Goal: Entertainment & Leisure: Consume media (video, audio)

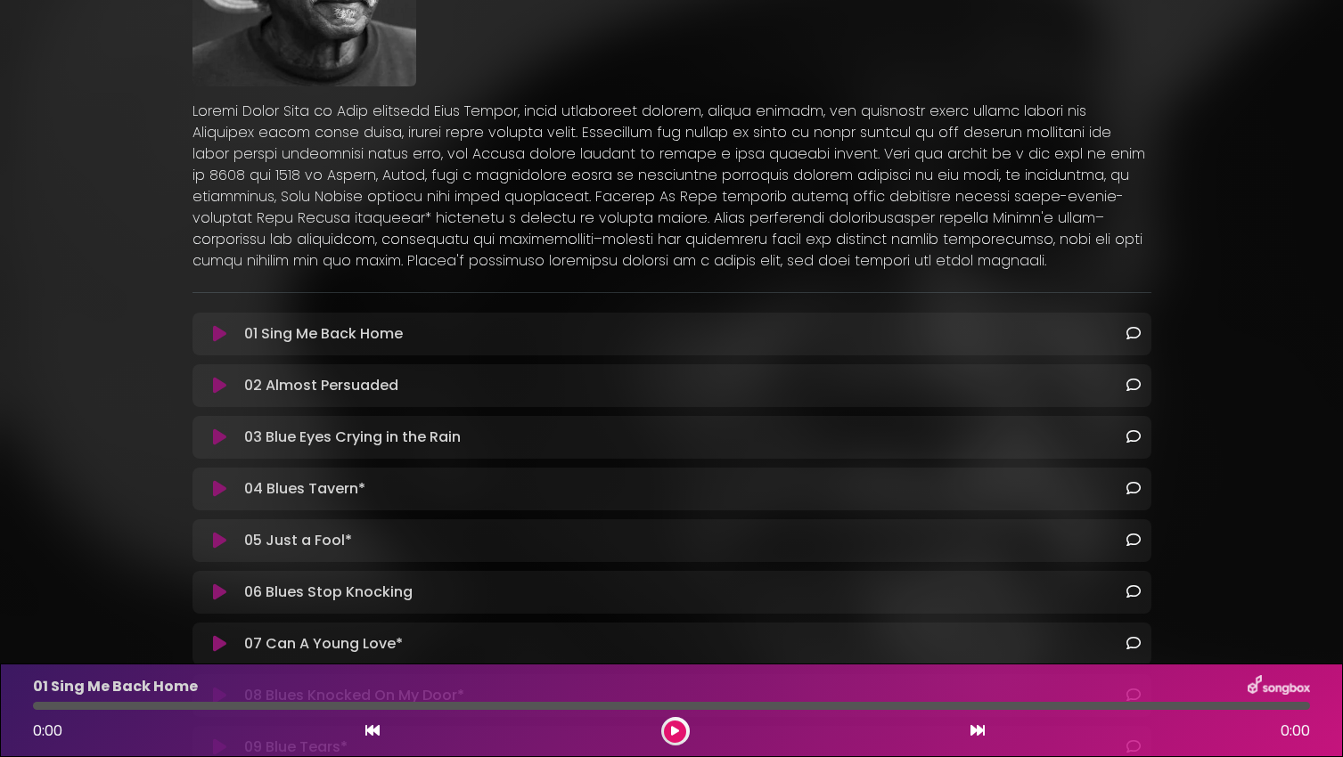
scroll to position [263, 0]
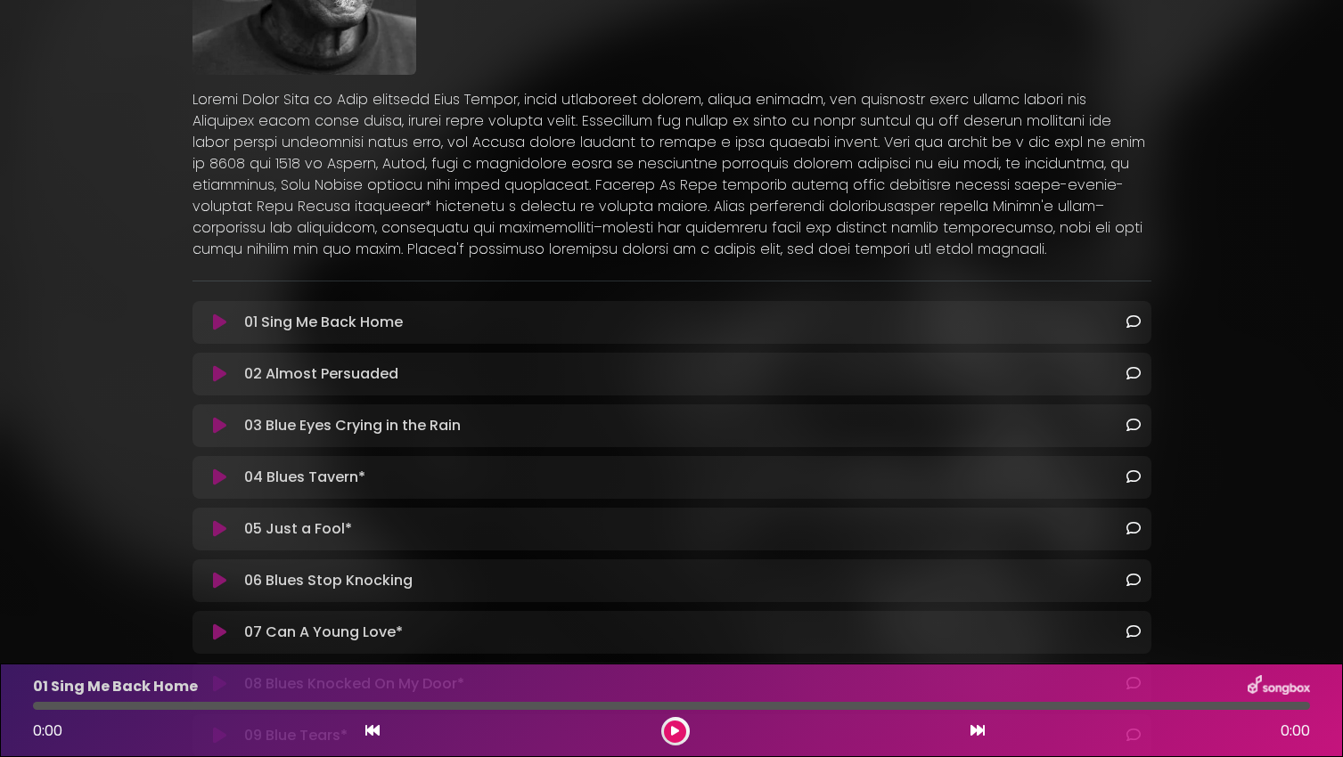
click at [220, 322] on icon at bounding box center [219, 323] width 13 height 18
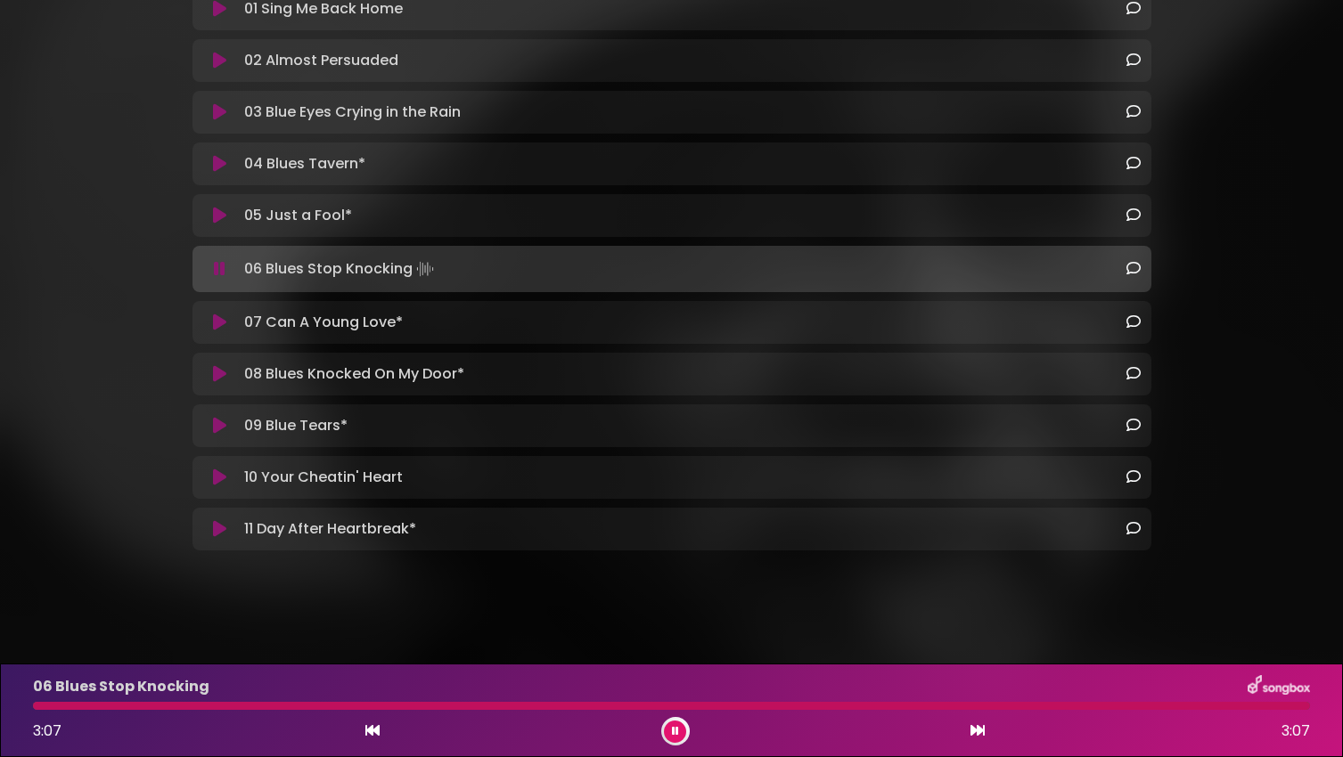
scroll to position [573, 0]
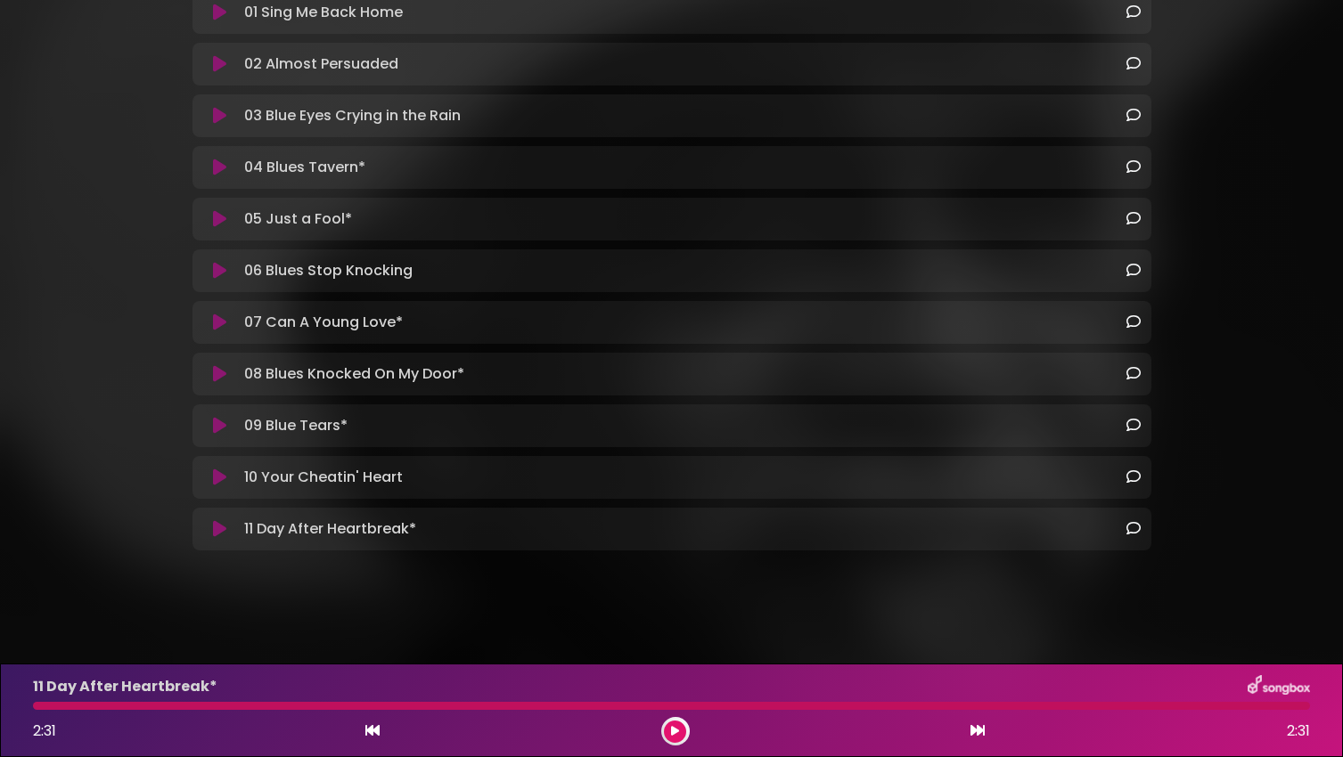
click at [217, 118] on icon at bounding box center [219, 116] width 13 height 18
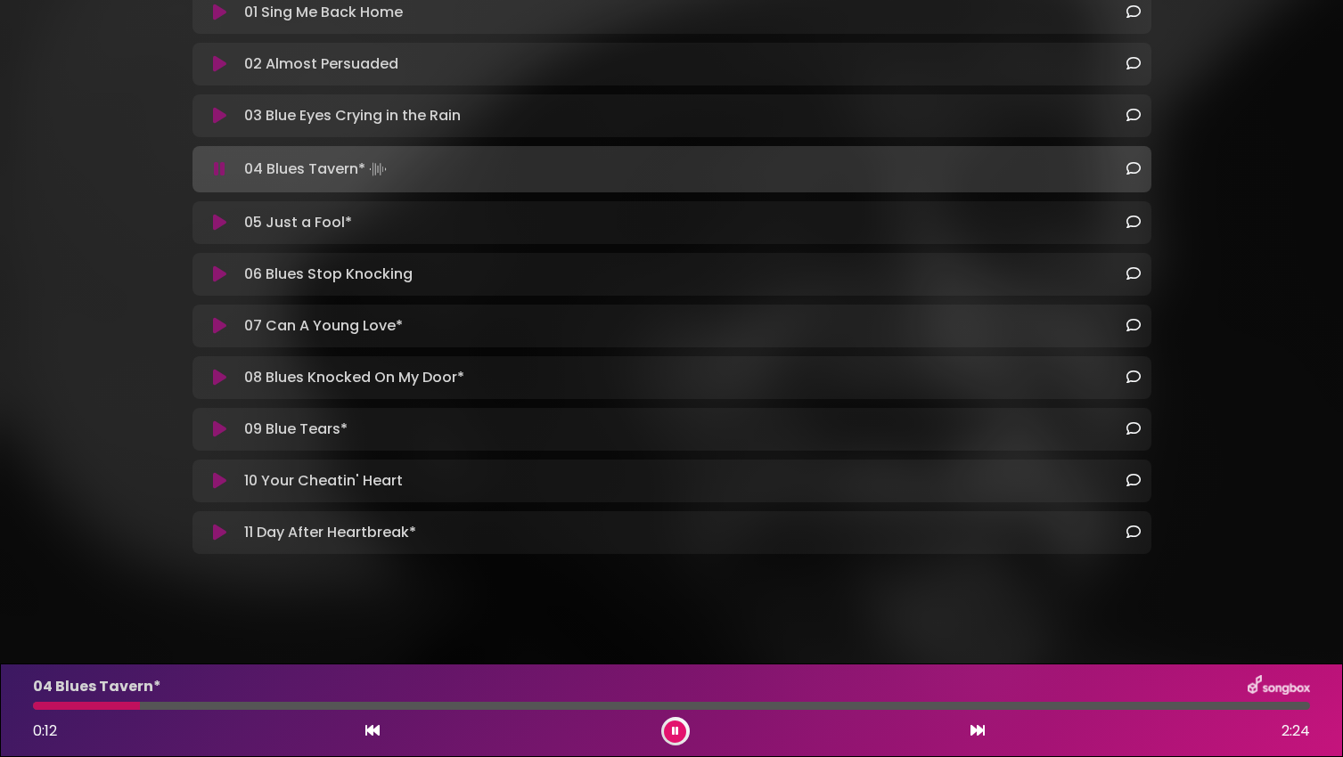
scroll to position [576, 0]
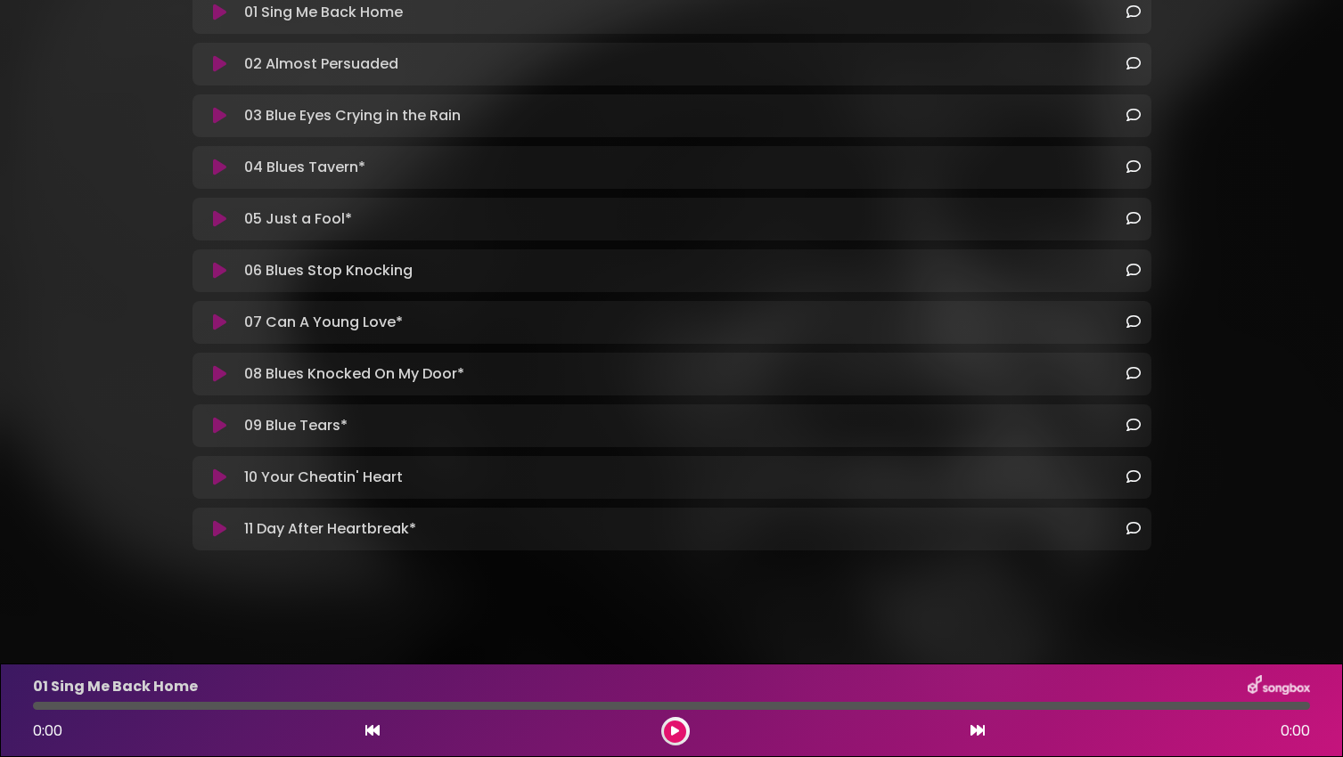
scroll to position [573, 0]
click at [220, 430] on icon at bounding box center [219, 426] width 13 height 18
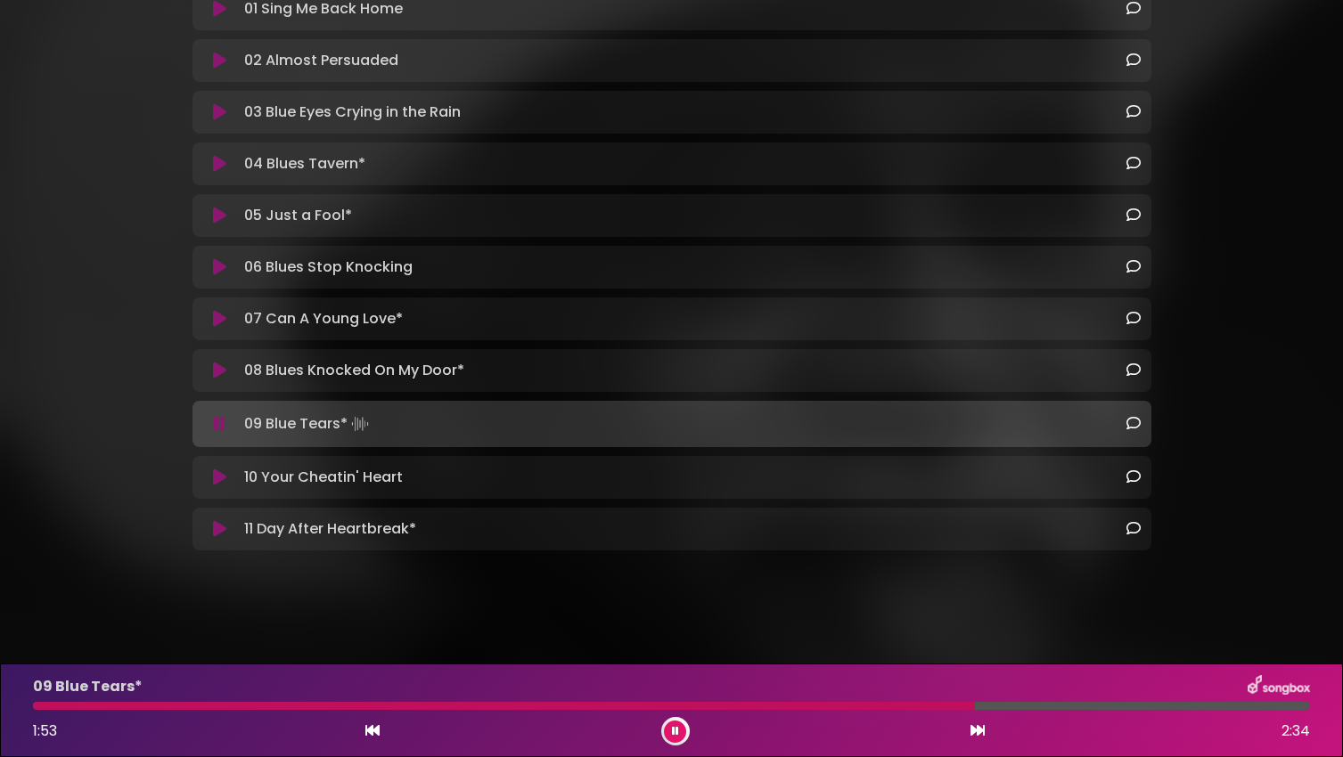
scroll to position [576, 0]
click at [1009, 705] on div at bounding box center [585, 706] width 1104 height 8
click at [972, 704] on div at bounding box center [525, 706] width 985 height 8
click at [972, 704] on div at bounding box center [547, 706] width 1029 height 8
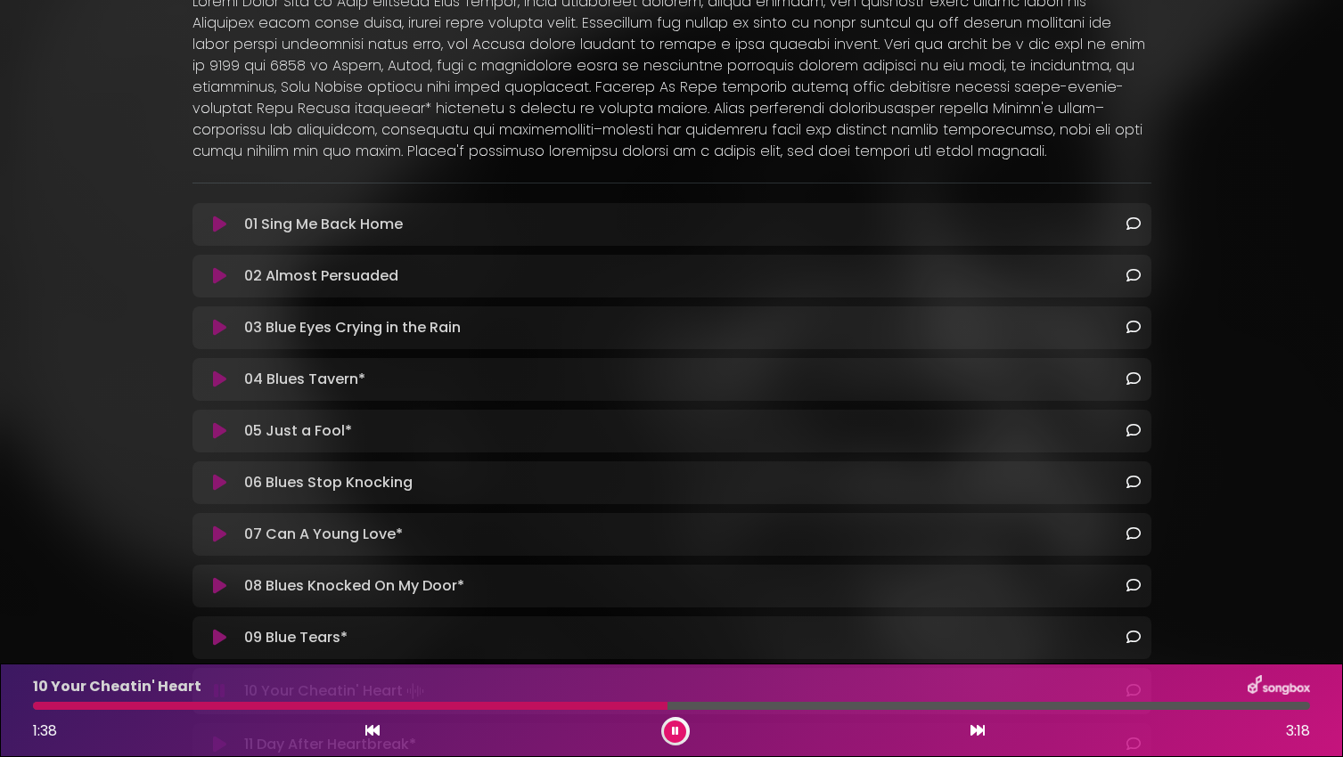
scroll to position [359, 0]
click at [544, 328] on div "03 Blue Eyes Crying in the Rain Loading Track..." at bounding box center [688, 329] width 902 height 21
click at [221, 330] on icon at bounding box center [219, 330] width 13 height 18
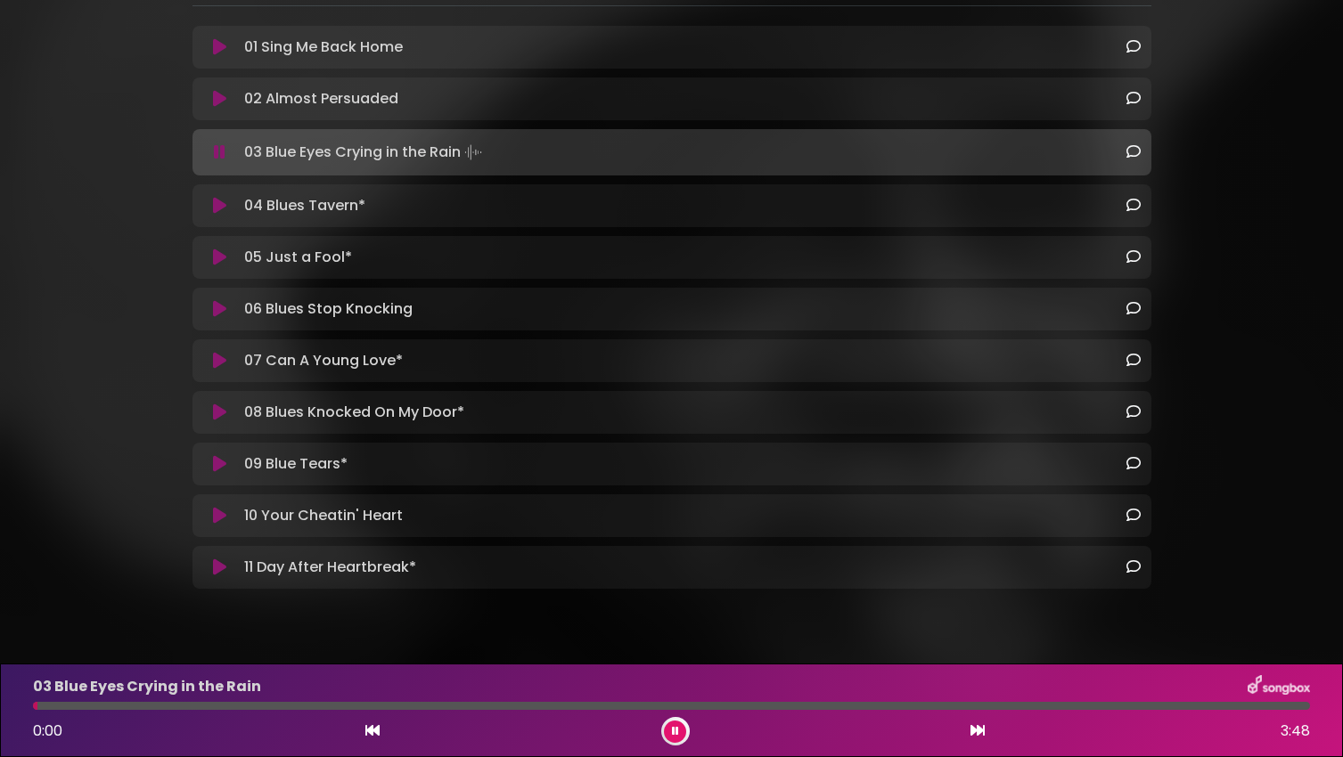
scroll to position [570, 0]
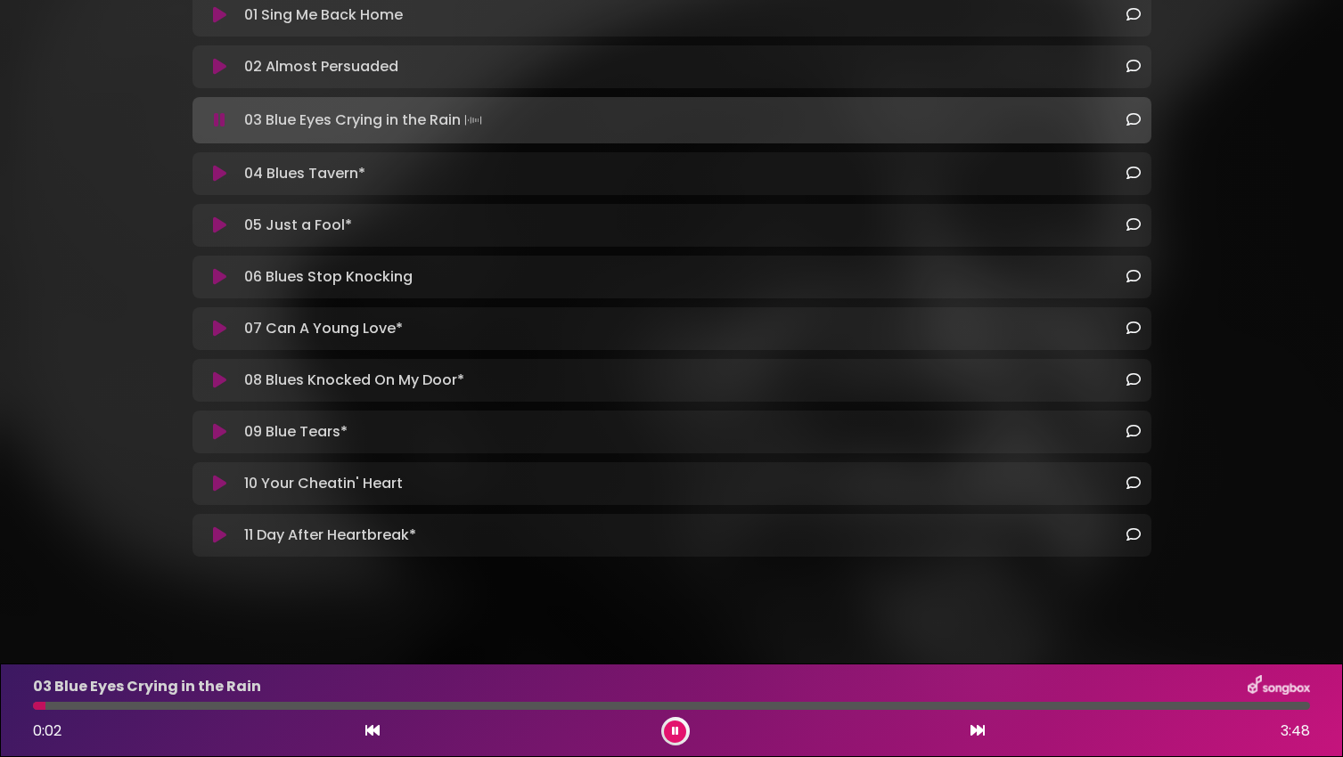
click at [1212, 710] on div "03 Blue Eyes Crying in the Rain 0:02 3:48" at bounding box center [671, 710] width 1298 height 70
click at [1219, 706] on div at bounding box center [671, 706] width 1277 height 8
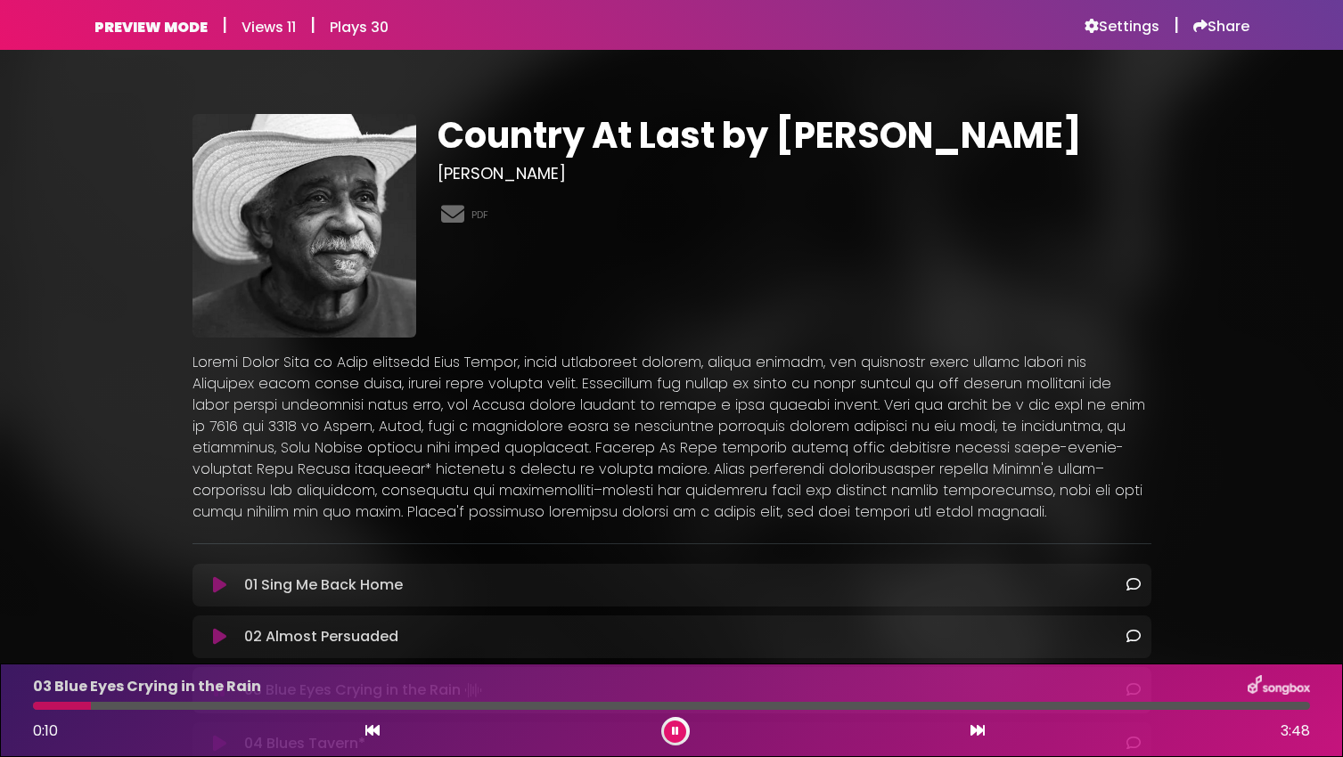
scroll to position [276, 0]
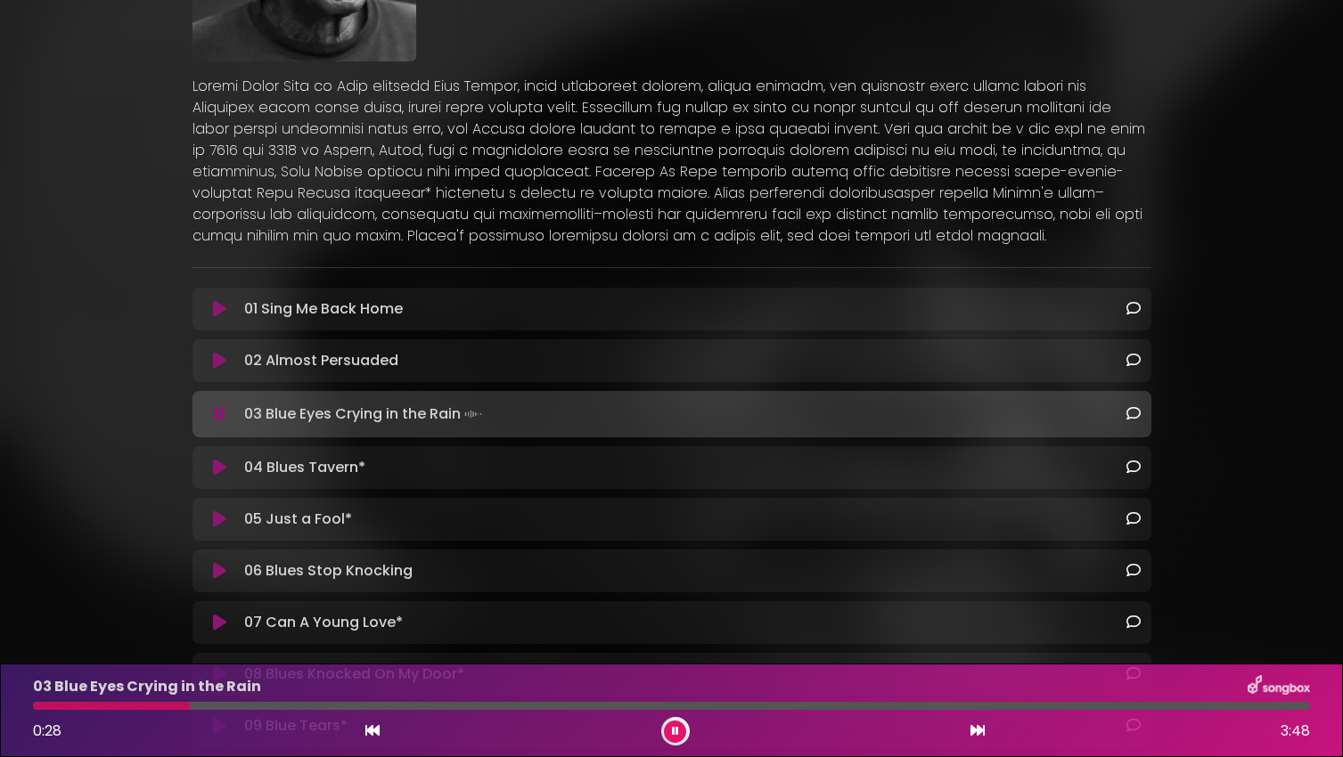
click at [675, 723] on button at bounding box center [675, 732] width 22 height 22
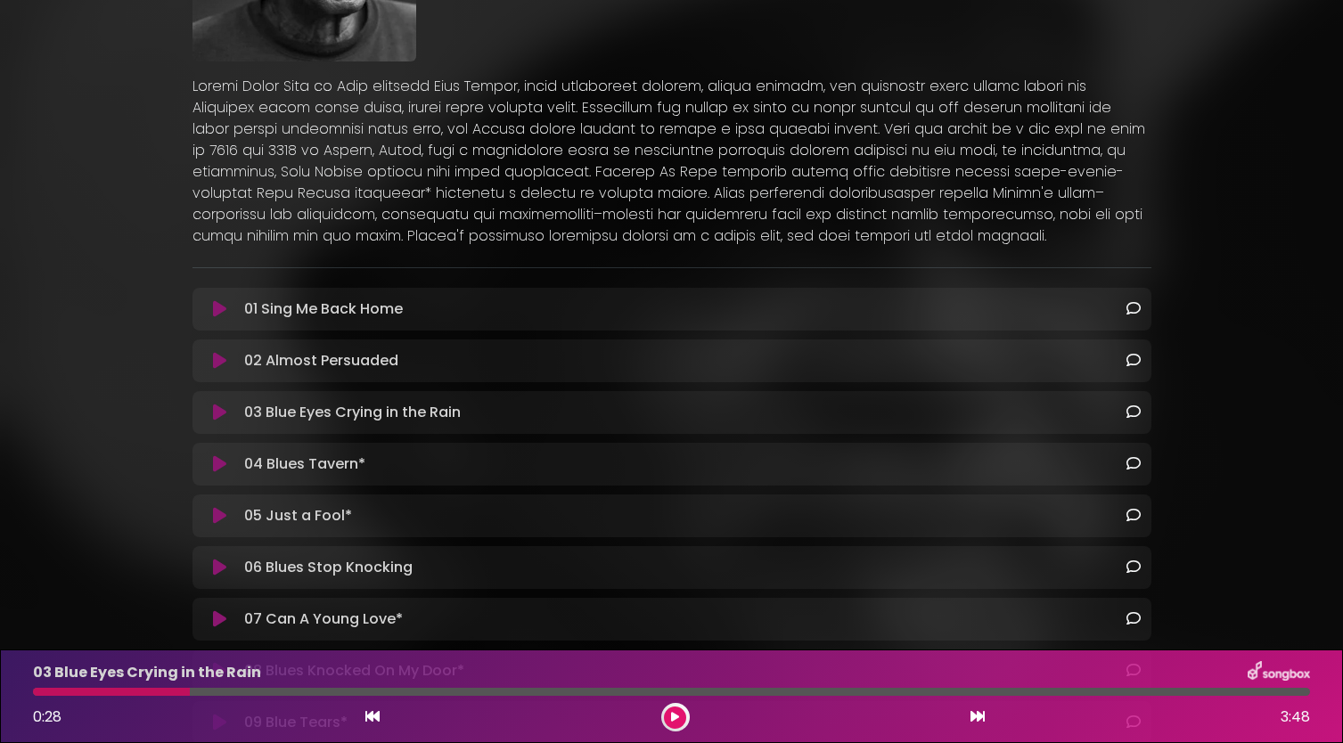
click at [676, 731] on div "03 Blue Eyes Crying in the Rain 0:28 3:48" at bounding box center [671, 696] width 1343 height 94
click at [676, 714] on icon at bounding box center [675, 717] width 8 height 11
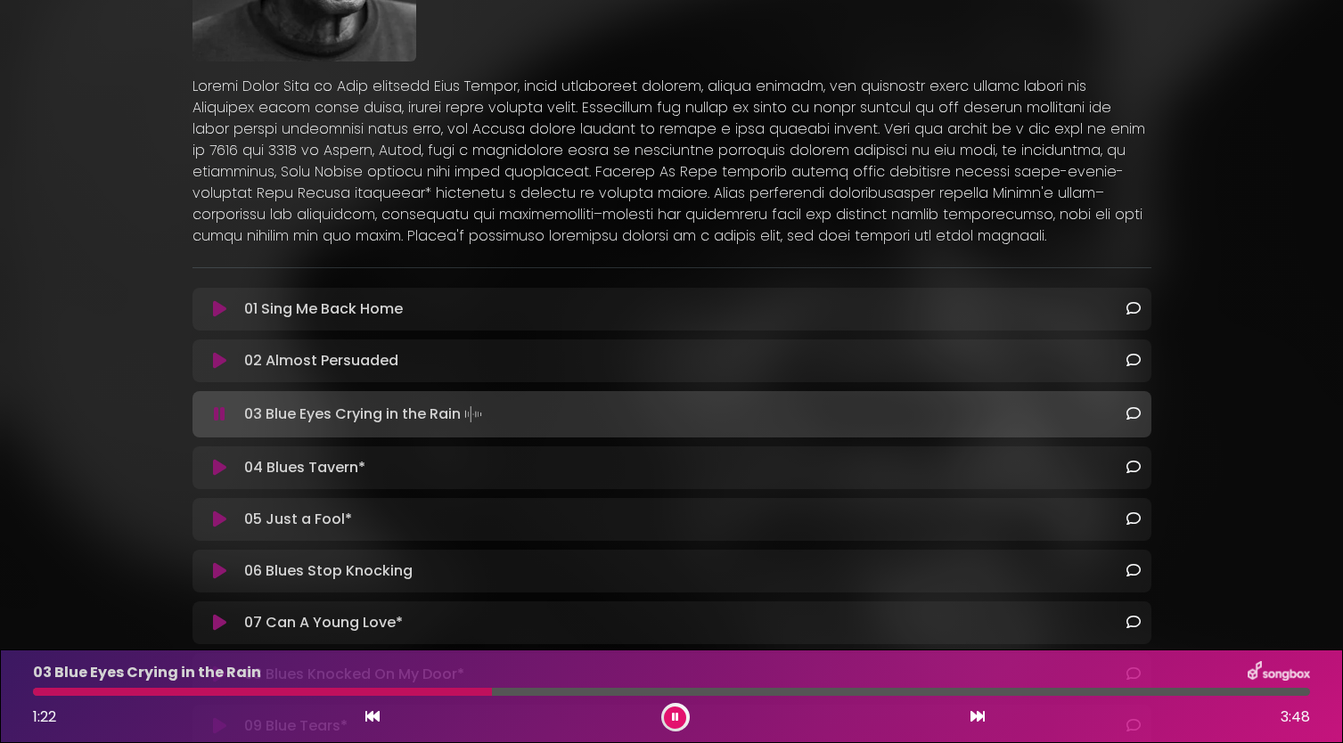
click at [675, 717] on icon at bounding box center [675, 717] width 7 height 11
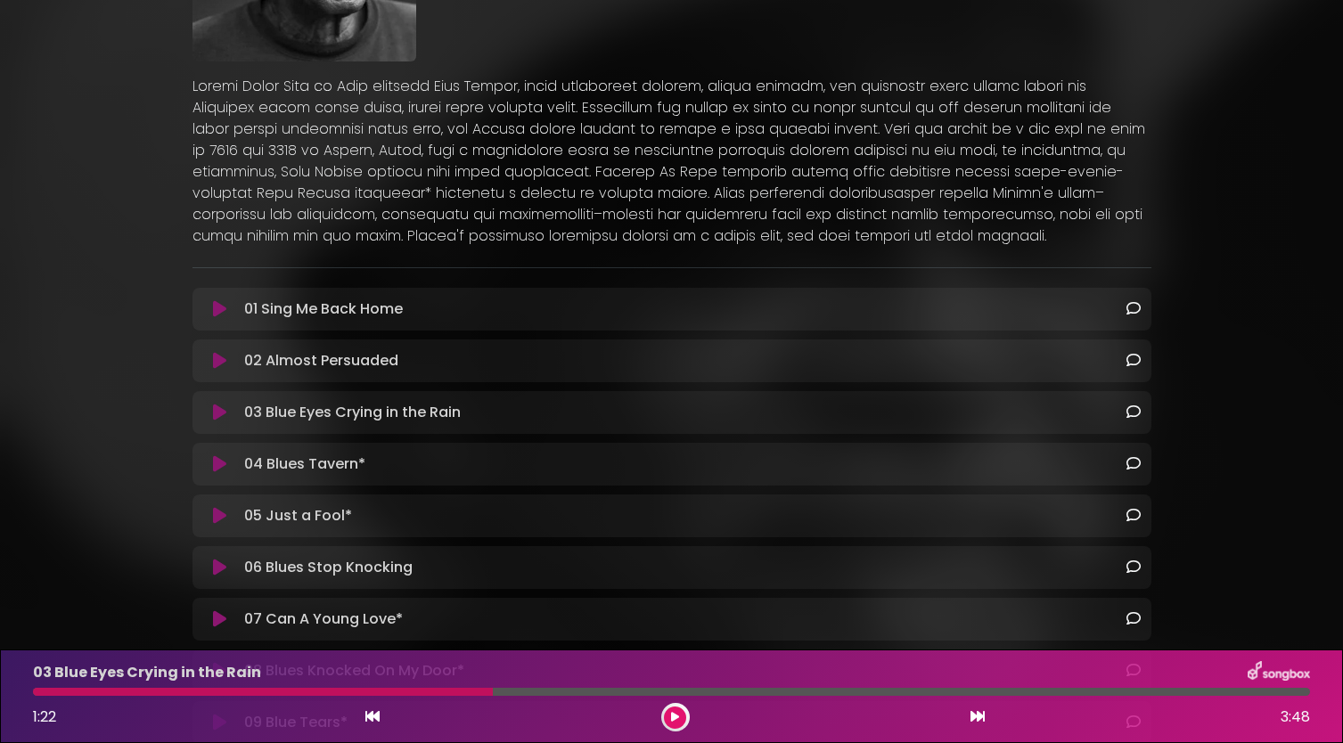
click at [685, 666] on div "03 Blue Eyes Crying in the Rain" at bounding box center [671, 672] width 1298 height 23
click at [672, 712] on icon at bounding box center [675, 717] width 8 height 11
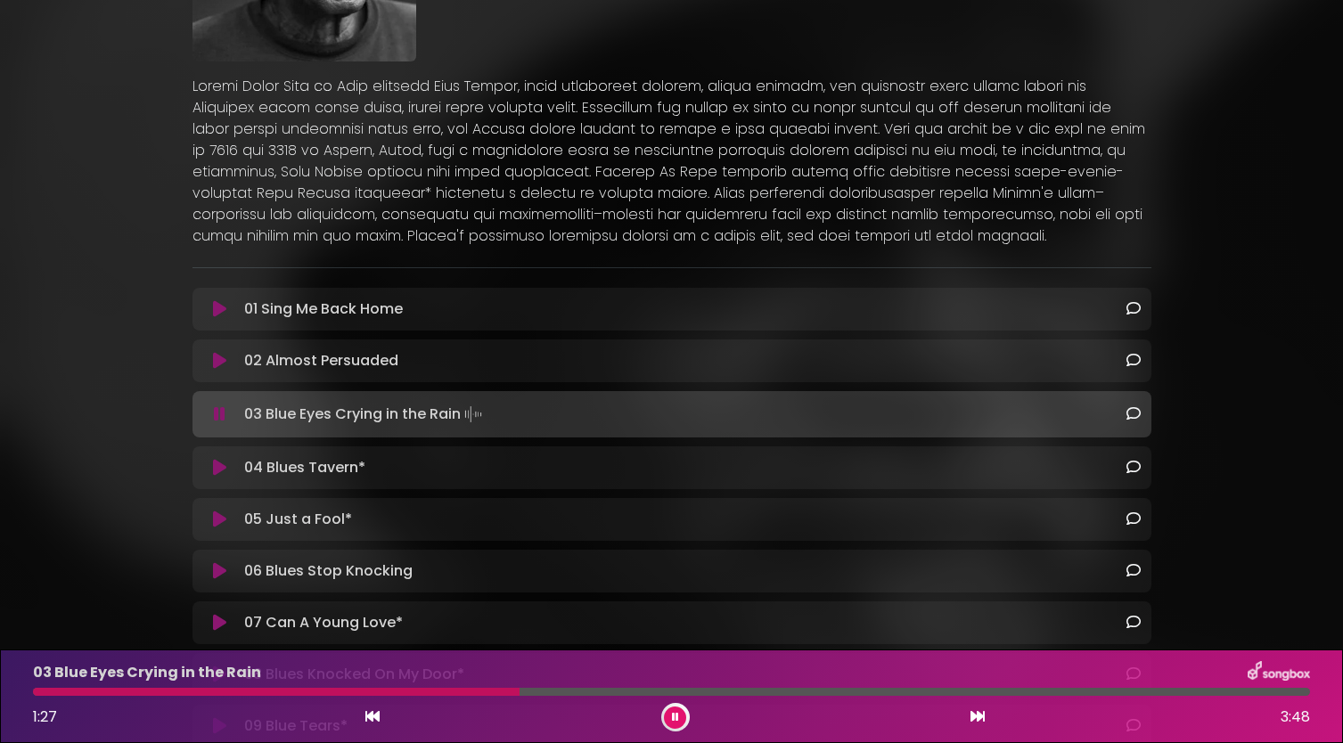
click at [1090, 692] on div at bounding box center [671, 692] width 1277 height 8
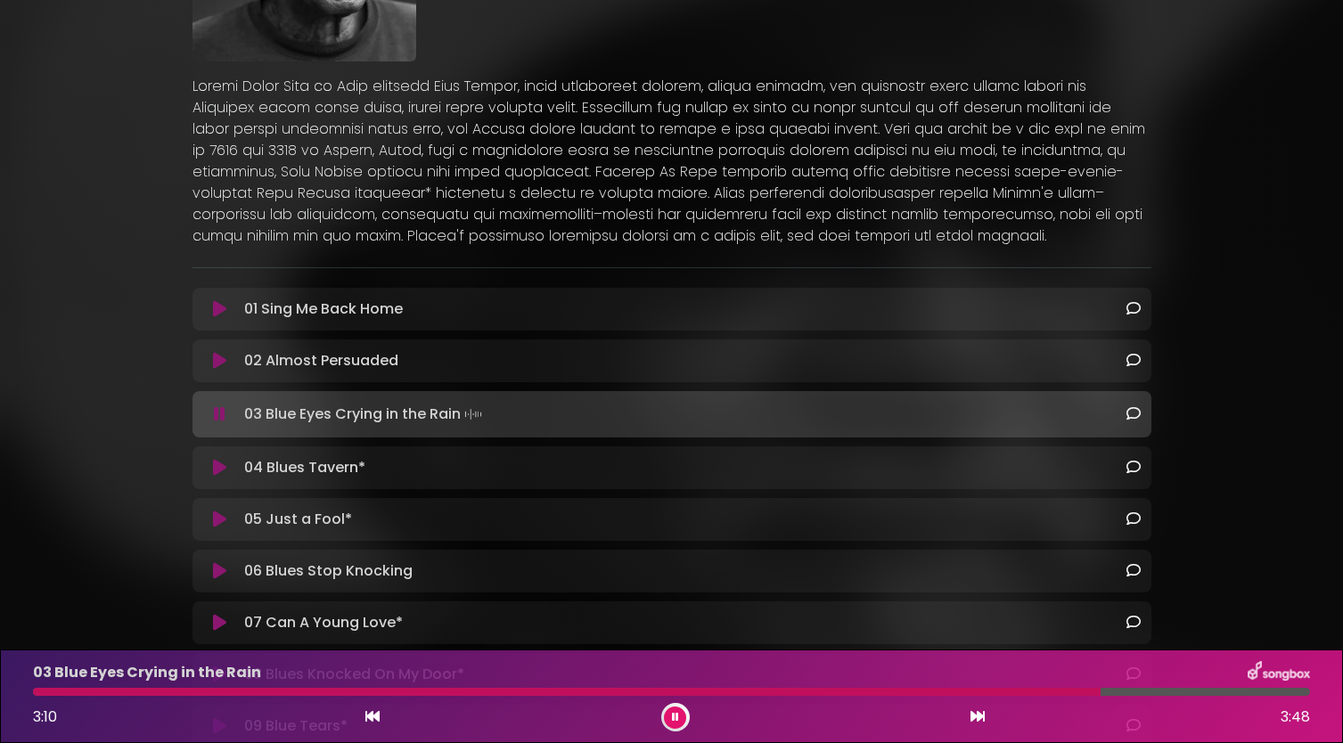
click at [1223, 690] on div at bounding box center [671, 692] width 1277 height 8
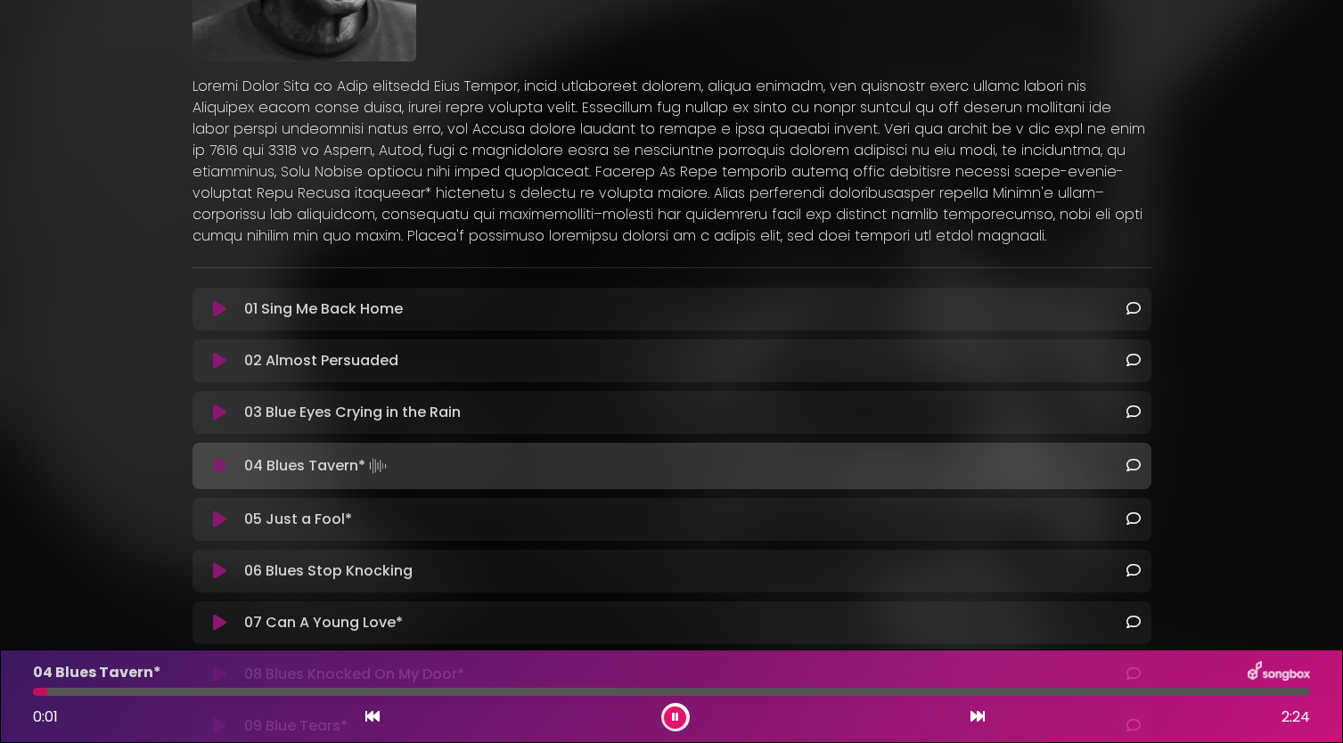
click at [673, 712] on icon at bounding box center [675, 717] width 7 height 11
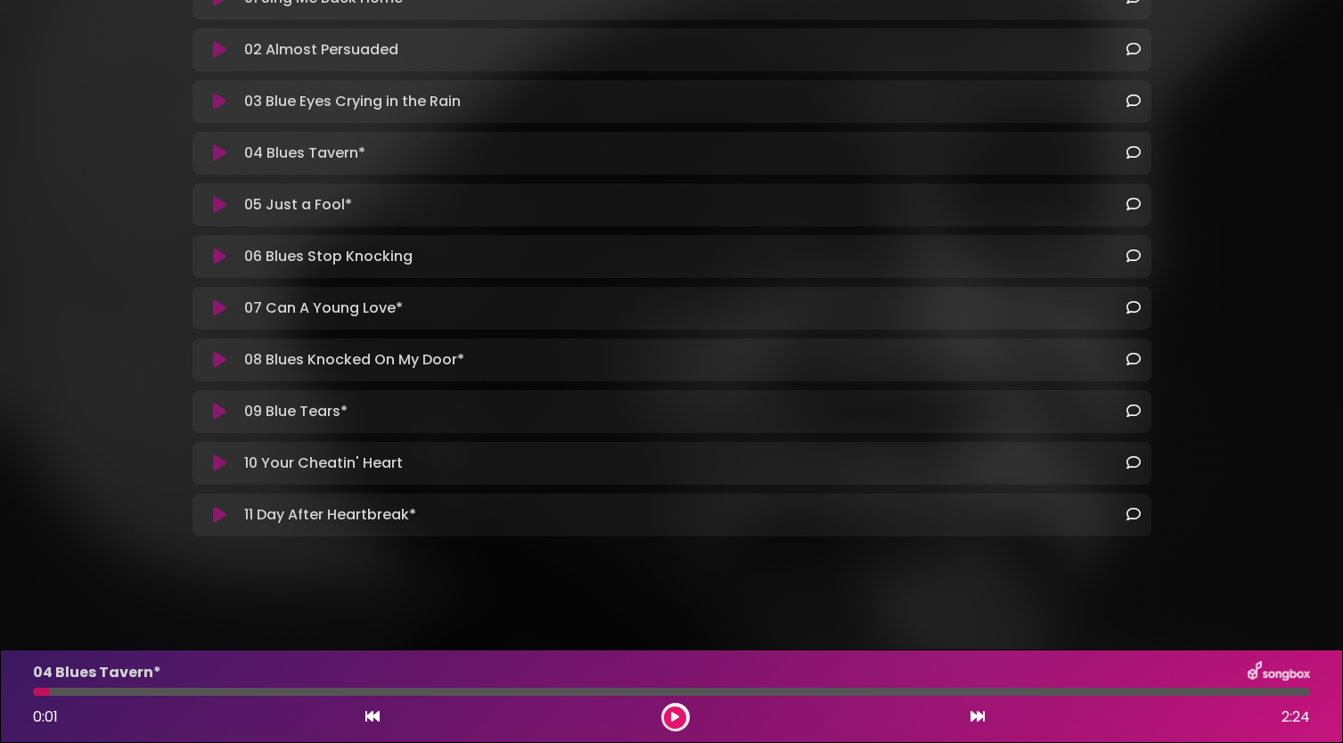
scroll to position [587, 0]
click at [218, 362] on icon at bounding box center [219, 360] width 13 height 18
click at [216, 516] on icon at bounding box center [219, 515] width 13 height 18
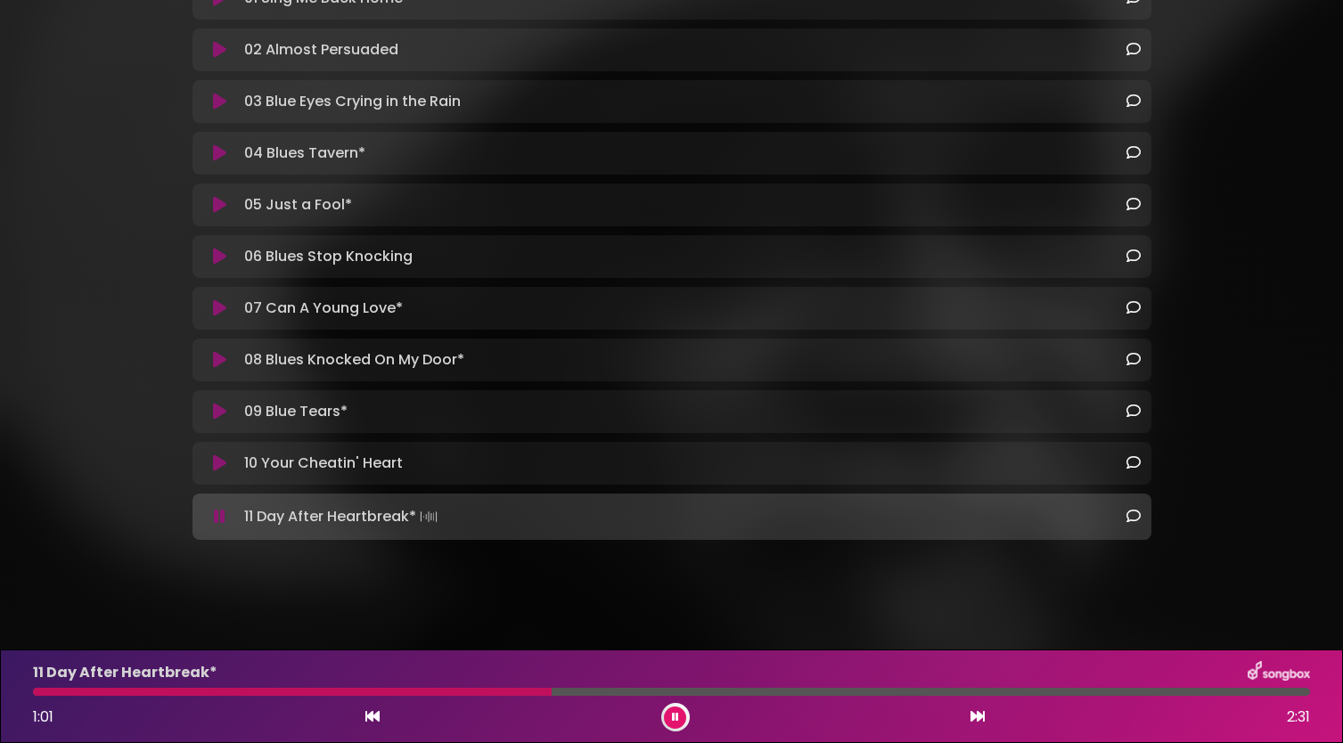
click at [676, 712] on icon at bounding box center [675, 717] width 7 height 11
